Goal: Task Accomplishment & Management: Manage account settings

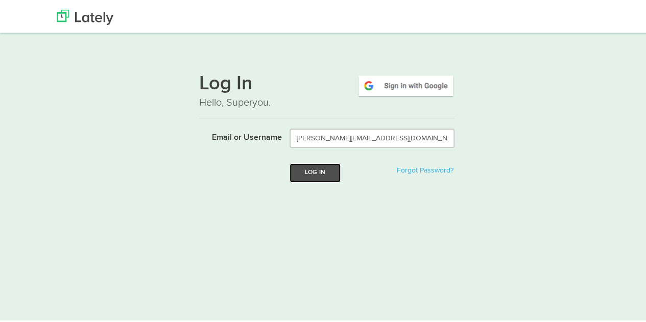
click at [304, 168] on button "Log In" at bounding box center [315, 170] width 51 height 19
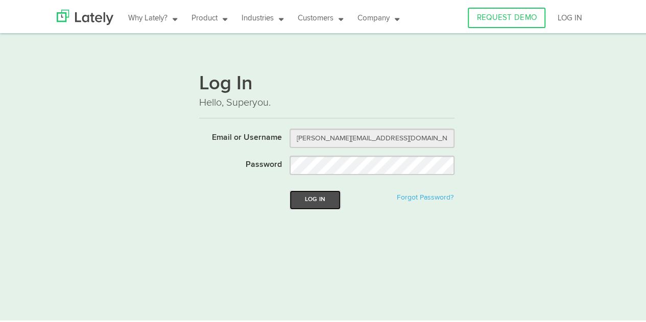
click at [304, 205] on button "Log In" at bounding box center [315, 198] width 51 height 19
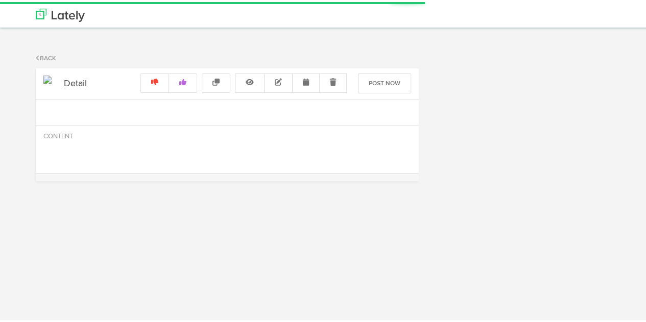
radio input "true"
select select "9"
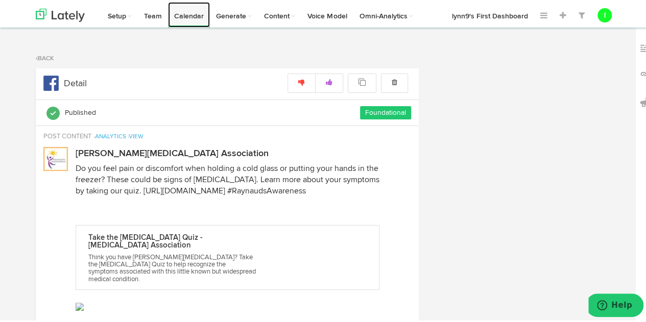
click at [193, 17] on link "Calendar" at bounding box center [189, 13] width 42 height 26
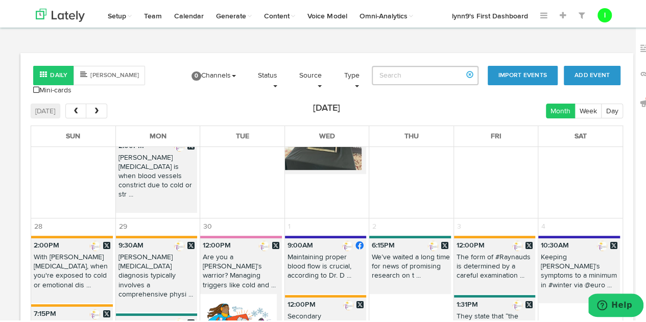
scroll to position [2229, 0]
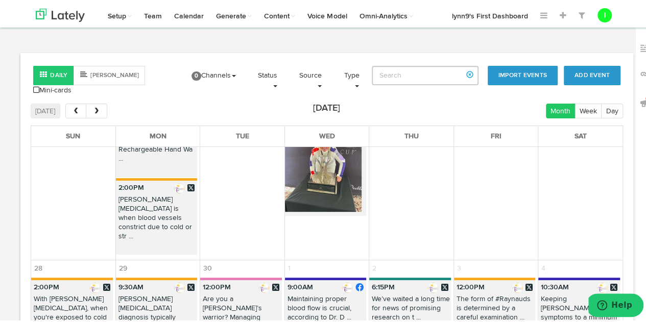
click at [388, 293] on p "We’ve waited a long time for news of promising research on t ..." at bounding box center [409, 309] width 81 height 32
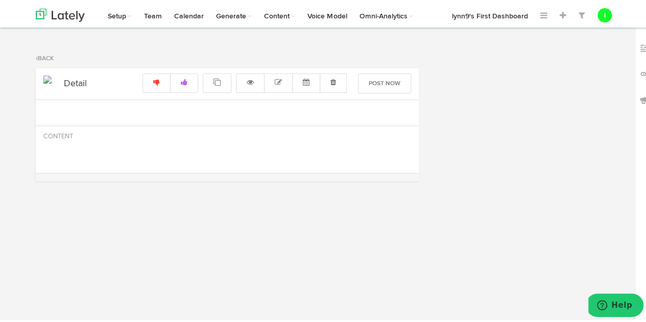
radio input "true"
select select "6"
select select "15"
select select "PM"
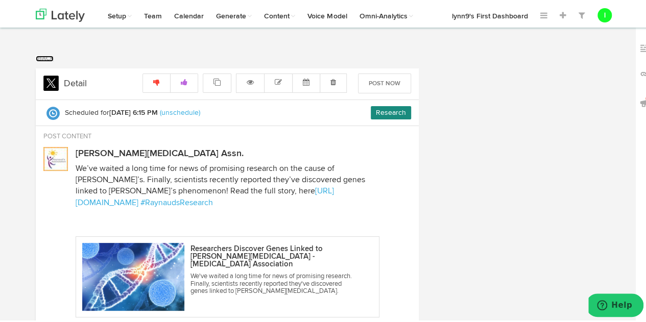
click at [51, 56] on link "Back" at bounding box center [45, 57] width 18 height 6
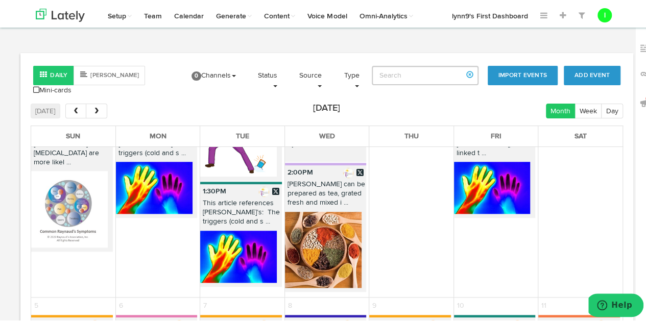
scroll to position [2453, 0]
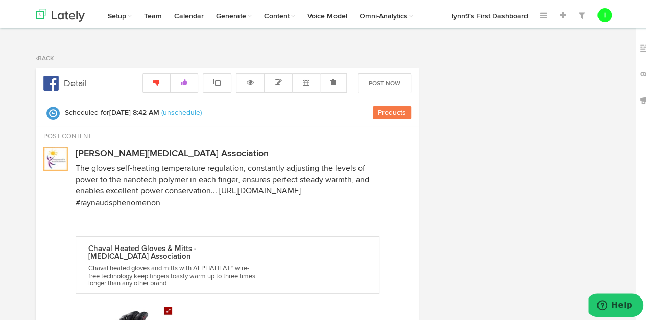
radio input "true"
select select "8"
select select "42"
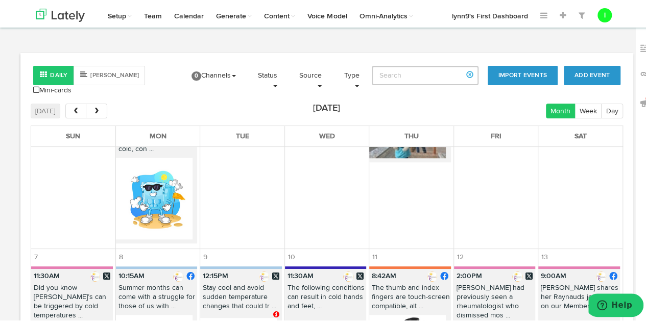
scroll to position [460, 0]
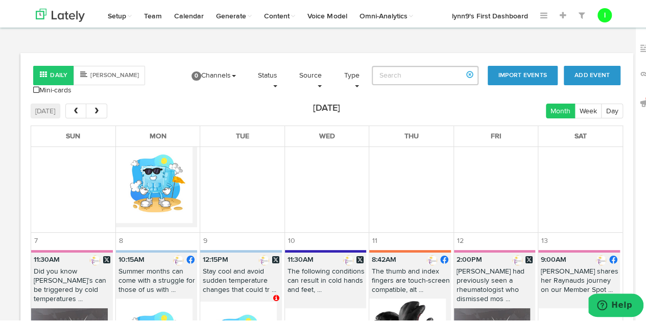
click at [231, 265] on p "Stay cool and avoid sudden temperature changes that could tr ..." at bounding box center [240, 281] width 81 height 32
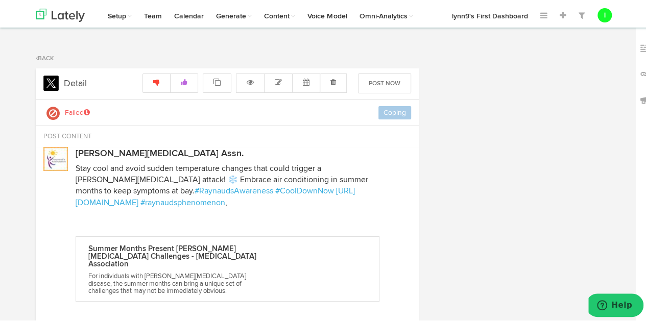
radio input "true"
select select "12"
select select "15"
select select "PM"
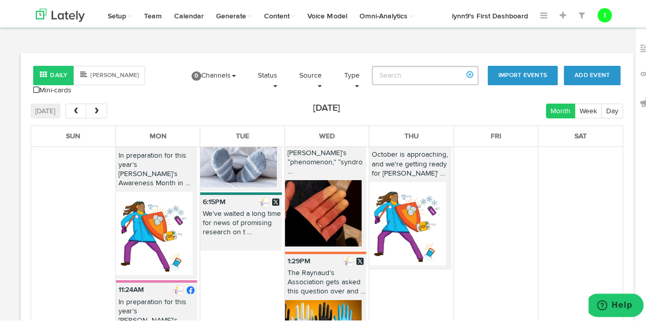
scroll to position [1840, 0]
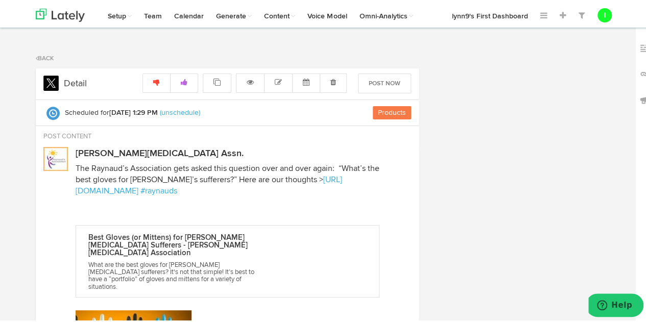
radio input "true"
select select "29"
select select "PM"
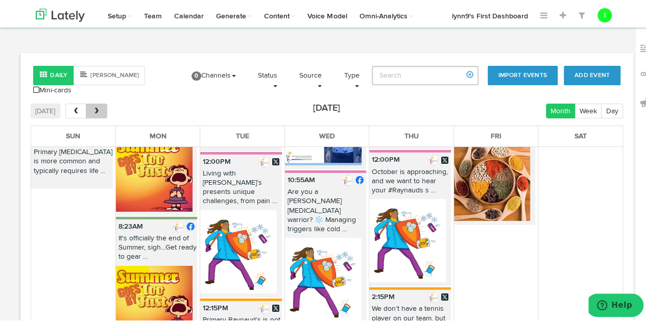
click at [95, 106] on span "next" at bounding box center [96, 109] width 9 height 7
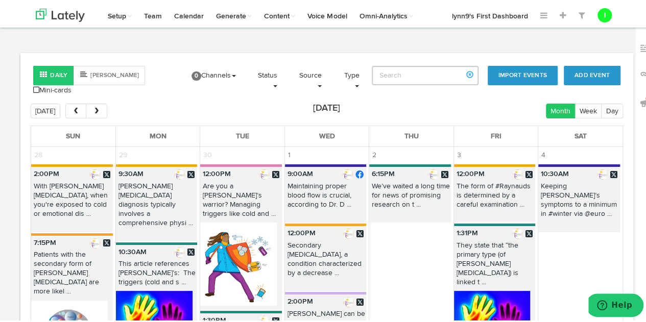
click at [482, 189] on p "The form of #Raynauds is determined by a careful examination ..." at bounding box center [494, 196] width 81 height 32
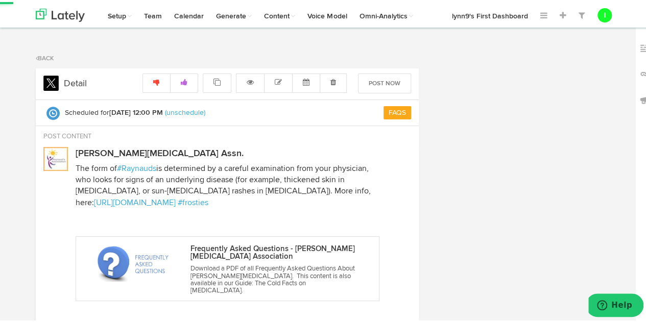
radio input "true"
select select "12"
select select "PM"
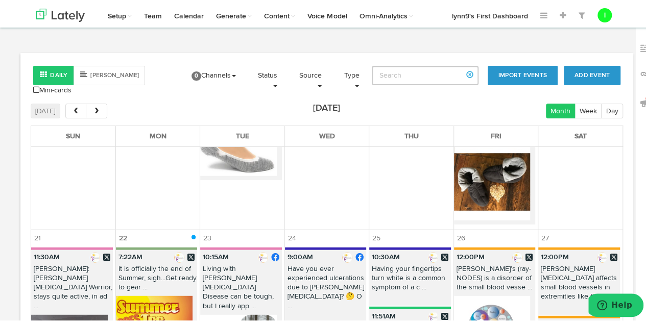
scroll to position [1380, 0]
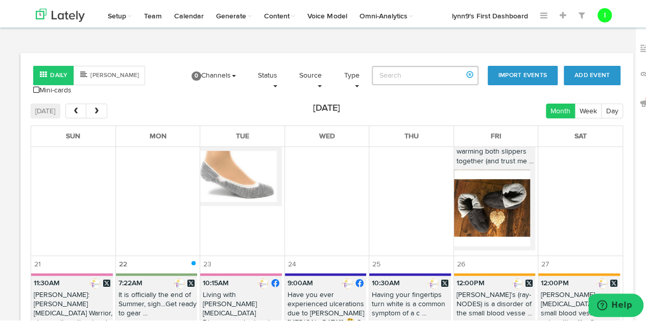
click at [6, 197] on div "Daily [PERSON_NAME] Mini-cards Add Event Import Events 0 Channels Select All [P…" at bounding box center [327, 245] width 654 height 388
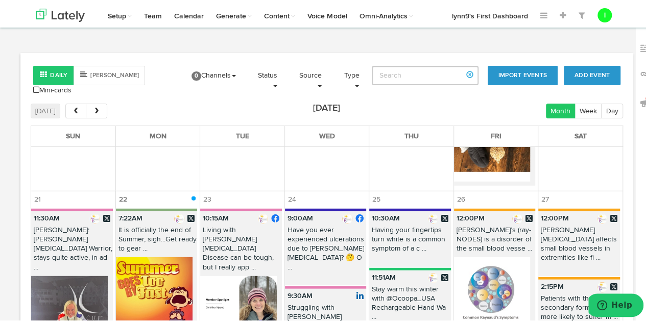
scroll to position [1431, 0]
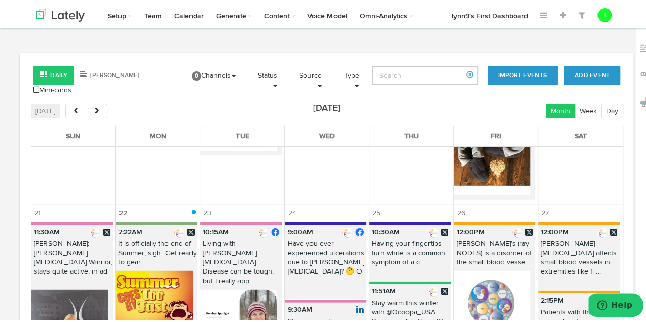
click at [397, 297] on p "Stay warm this winter with @Ocoopa_USA Rechargeable Hand Wa ..." at bounding box center [409, 317] width 81 height 41
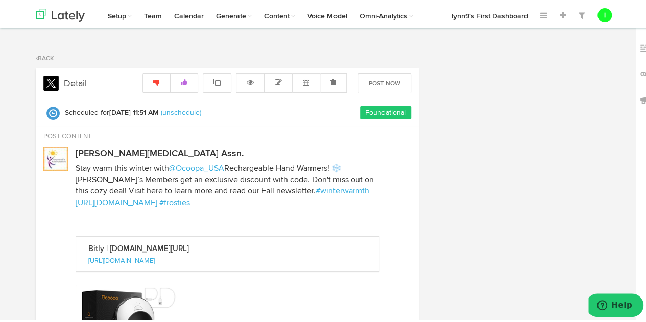
radio input "true"
select select "11"
select select "51"
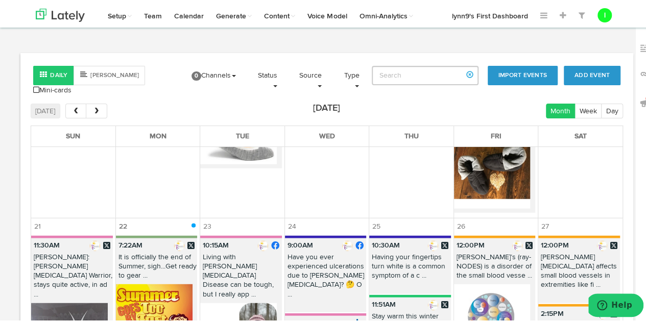
scroll to position [1433, 0]
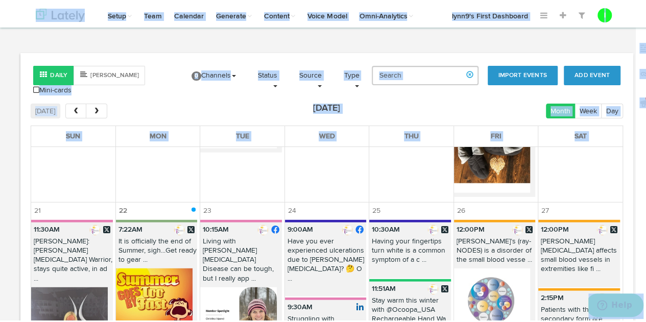
click at [636, 173] on div "12" at bounding box center [645, 187] width 18 height 322
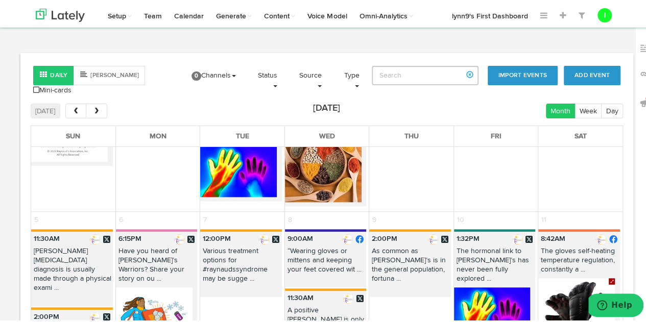
scroll to position [2609, 0]
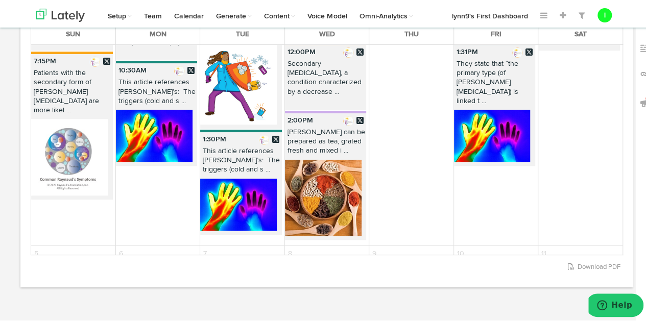
scroll to position [2362, 0]
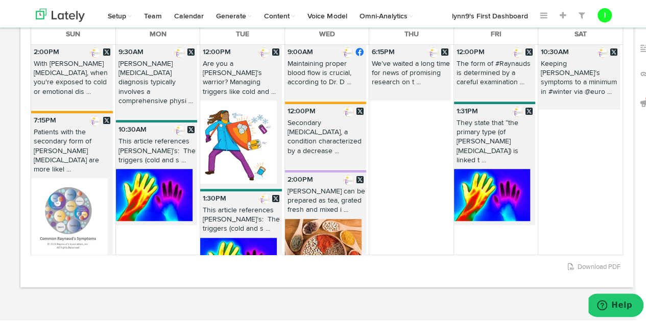
click at [0, 167] on div "Daily [PERSON_NAME] Mini-cards Add Event Import Events 0 Channels Select All [P…" at bounding box center [327, 143] width 654 height 388
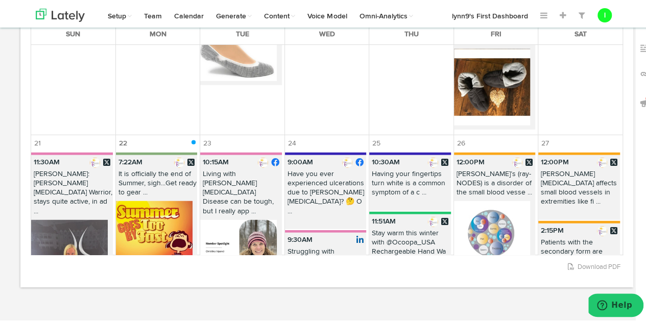
scroll to position [1391, 0]
